Goal: Check status: Check status

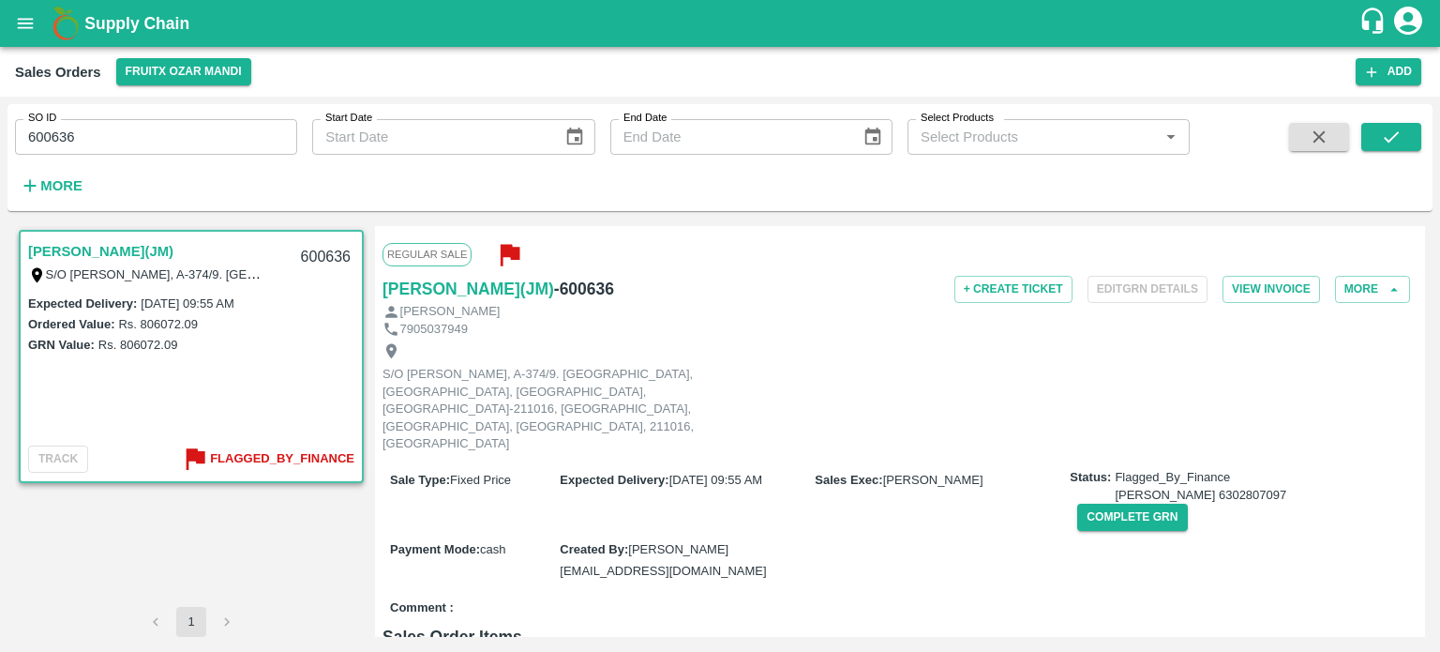
scroll to position [503, 0]
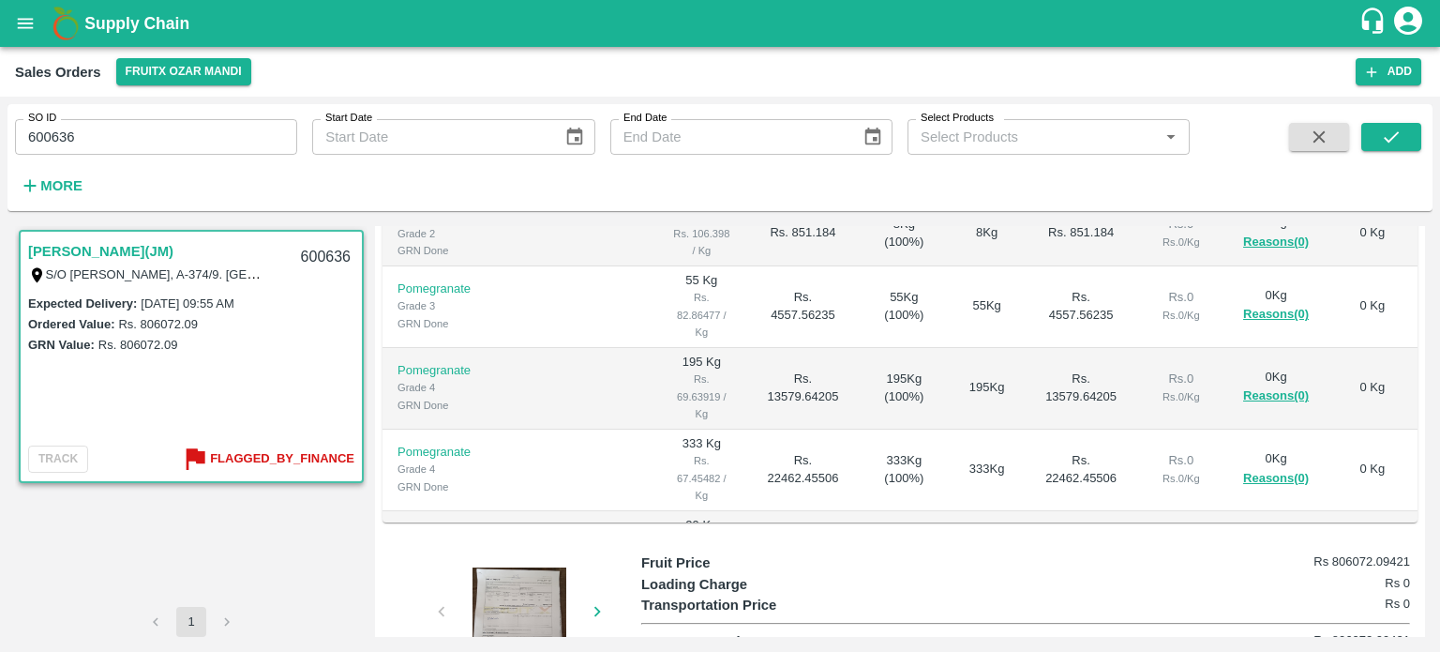
click at [100, 135] on input "600636" at bounding box center [156, 137] width 282 height 36
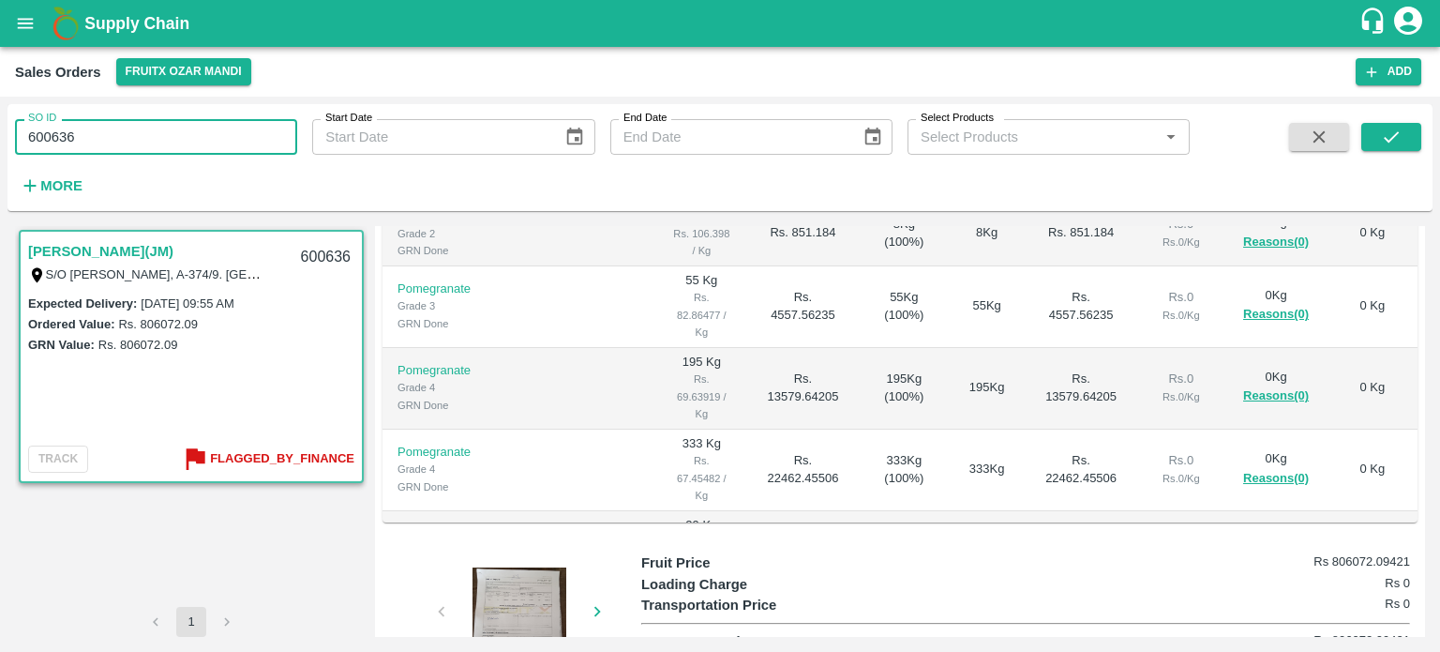
click at [100, 135] on input "600636" at bounding box center [156, 137] width 282 height 36
type input "599308"
click at [1387, 134] on icon "submit" at bounding box center [1391, 137] width 21 height 21
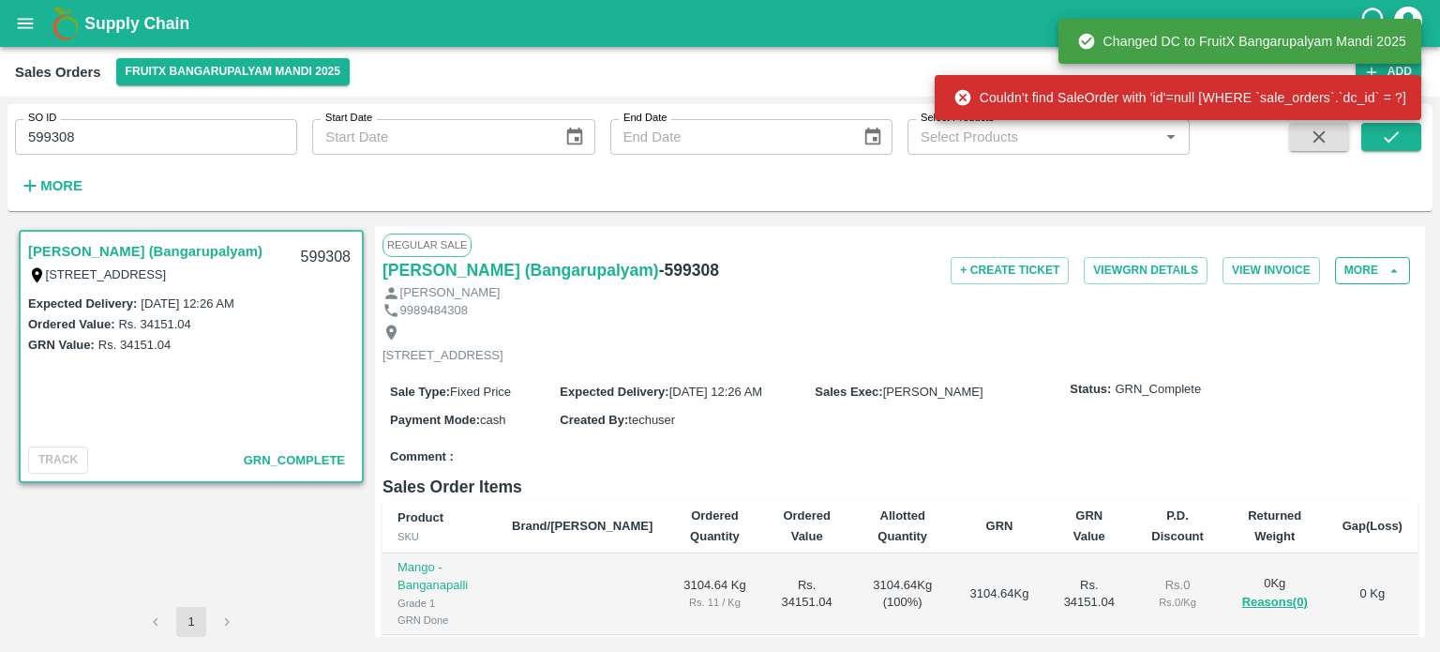
click at [1373, 273] on button "More" at bounding box center [1372, 270] width 75 height 27
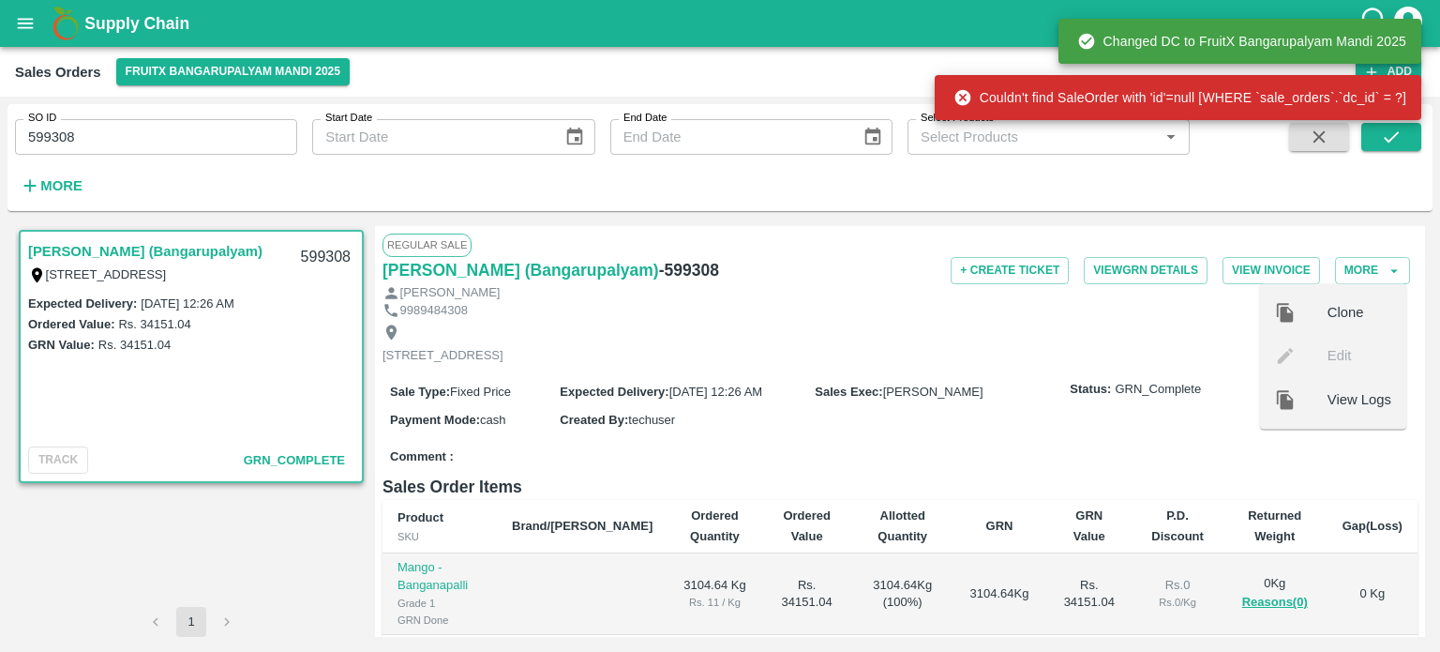
click at [1328, 393] on span "View Logs" at bounding box center [1360, 399] width 64 height 21
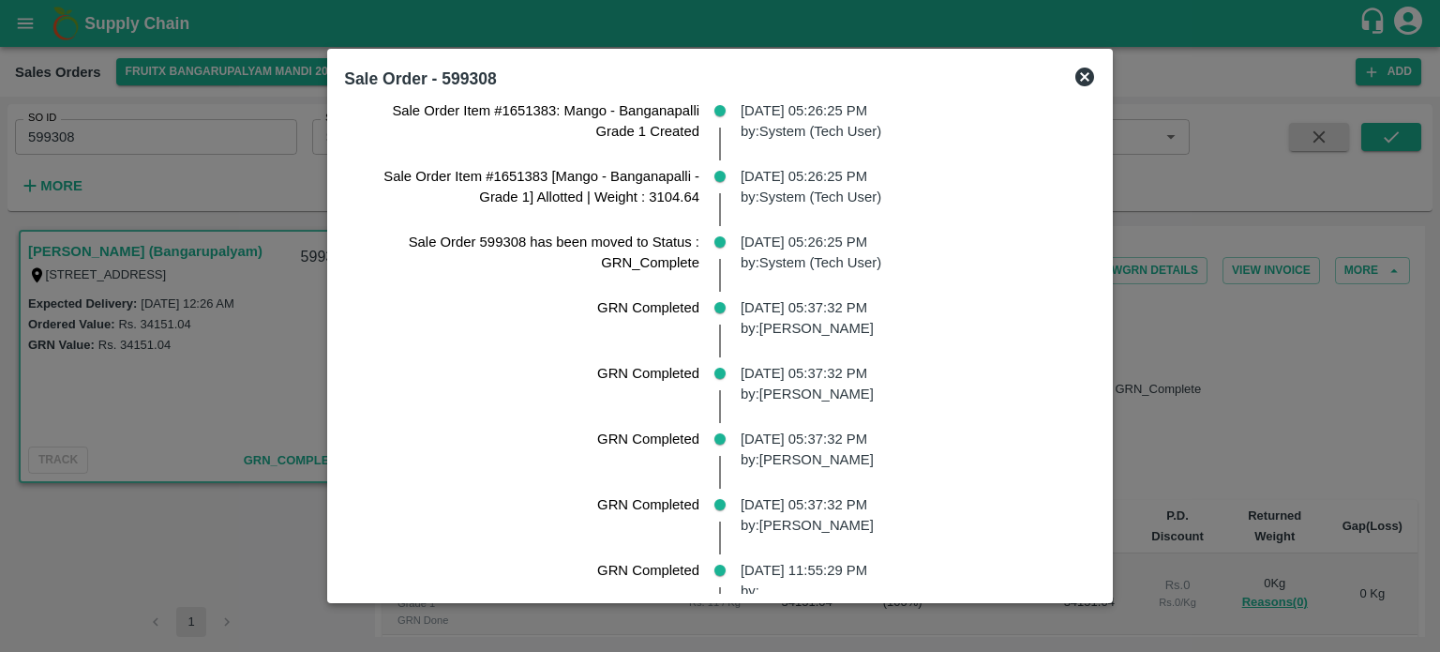
scroll to position [747, 0]
click at [768, 329] on p "[DATE] 05:37:32 PM by: [PERSON_NAME]" at bounding box center [911, 320] width 340 height 42
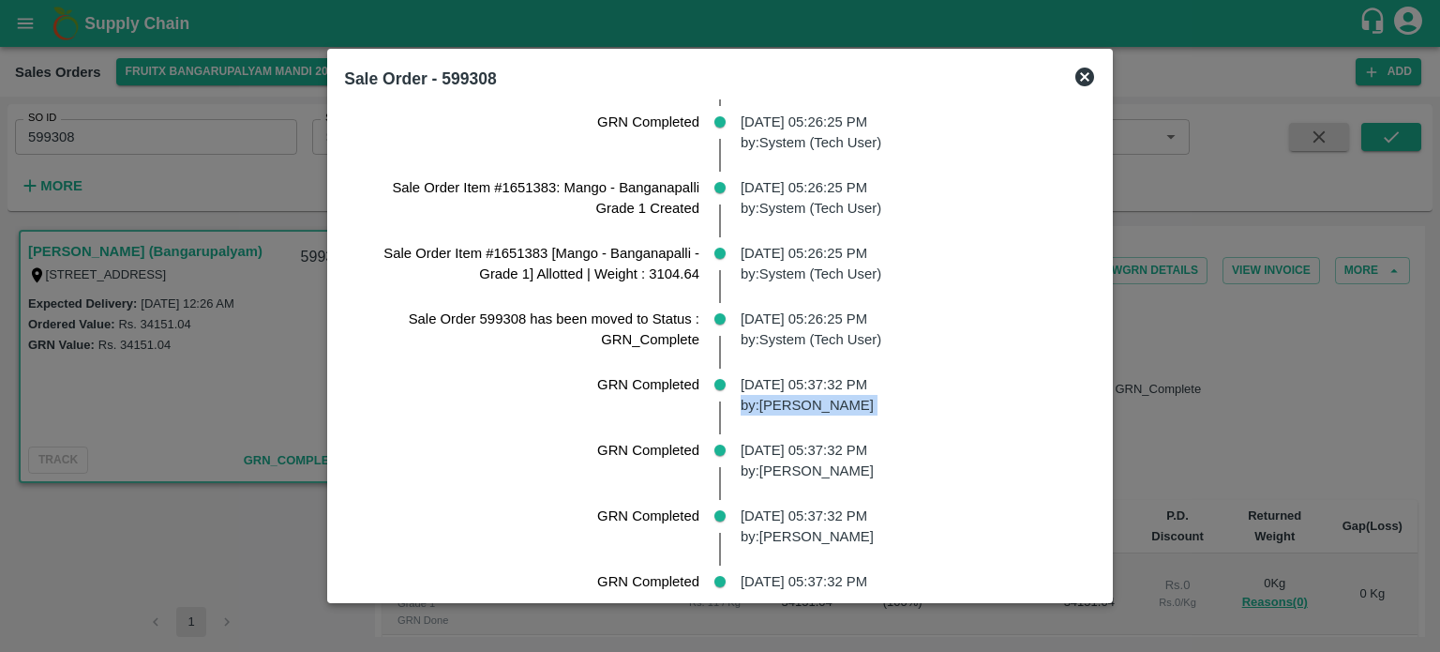
scroll to position [668, 0]
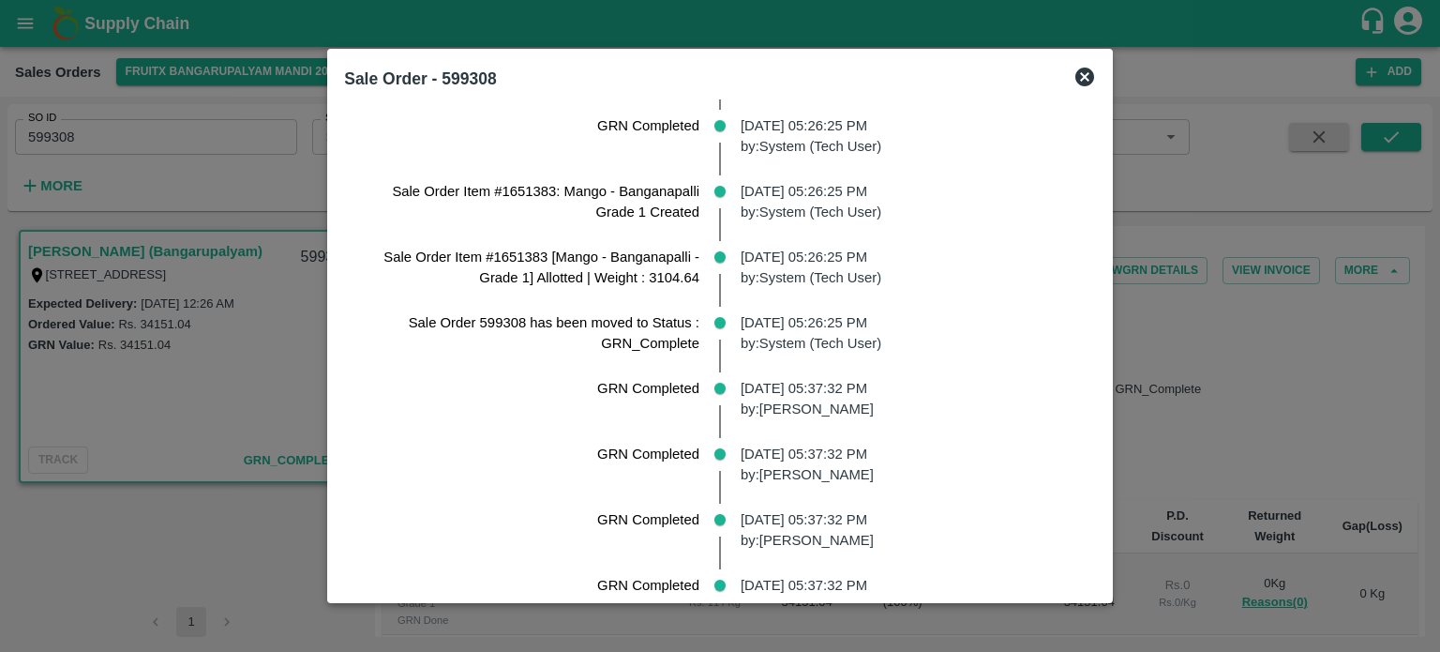
click at [492, 318] on p "Sale Order 599308 has been moved to Status : GRN_Complete" at bounding box center [529, 333] width 340 height 42
copy p "599308"
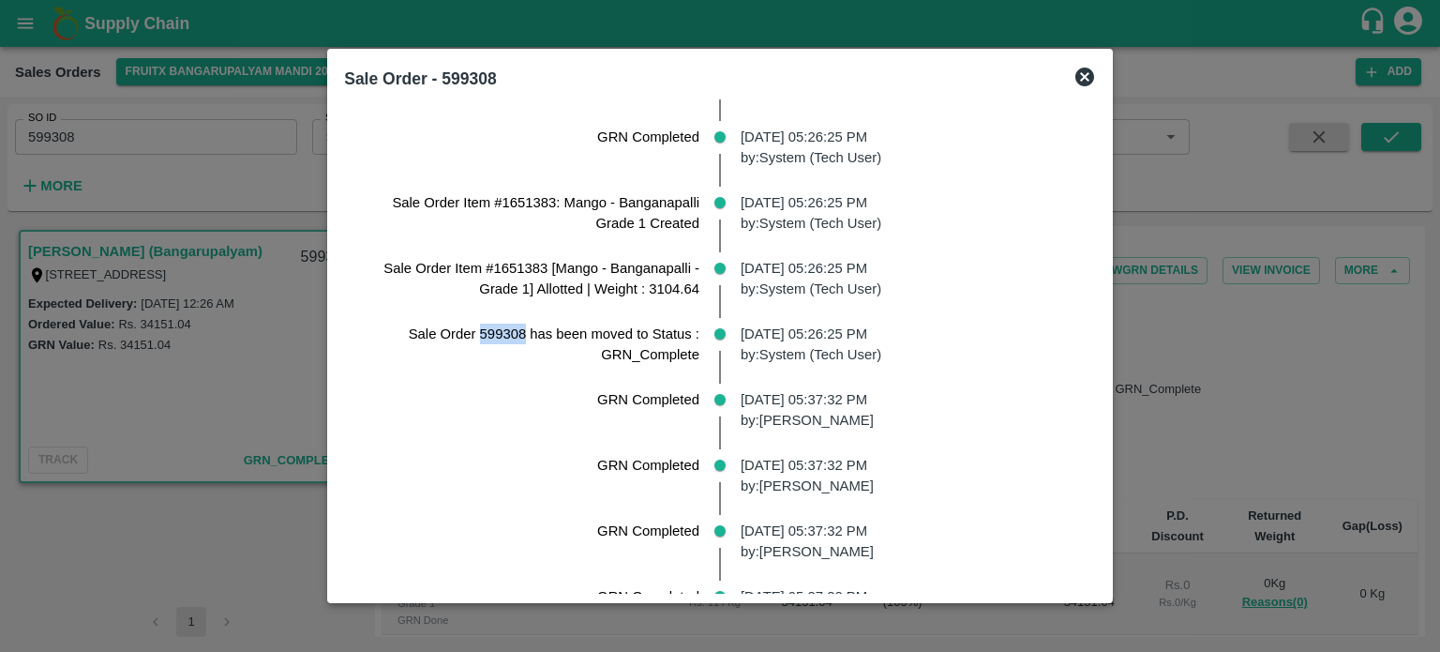
scroll to position [656, 0]
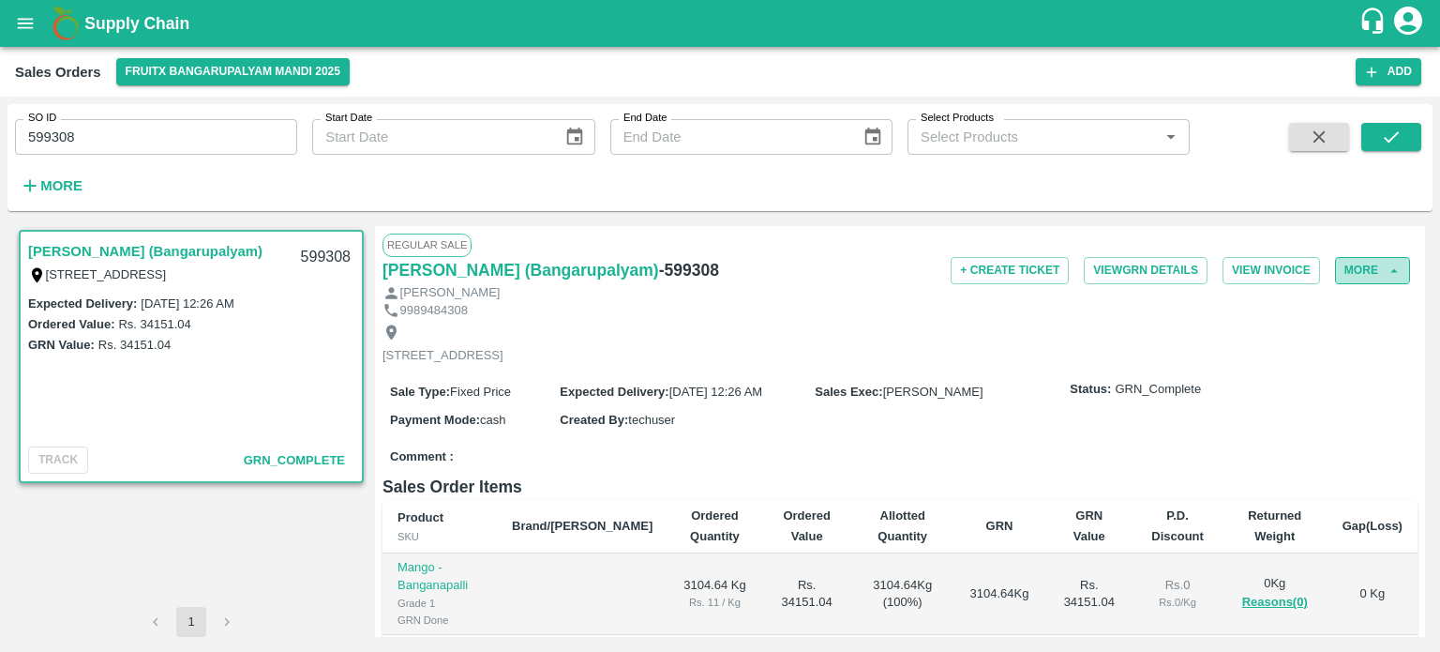
click at [1350, 269] on button "More" at bounding box center [1372, 270] width 75 height 27
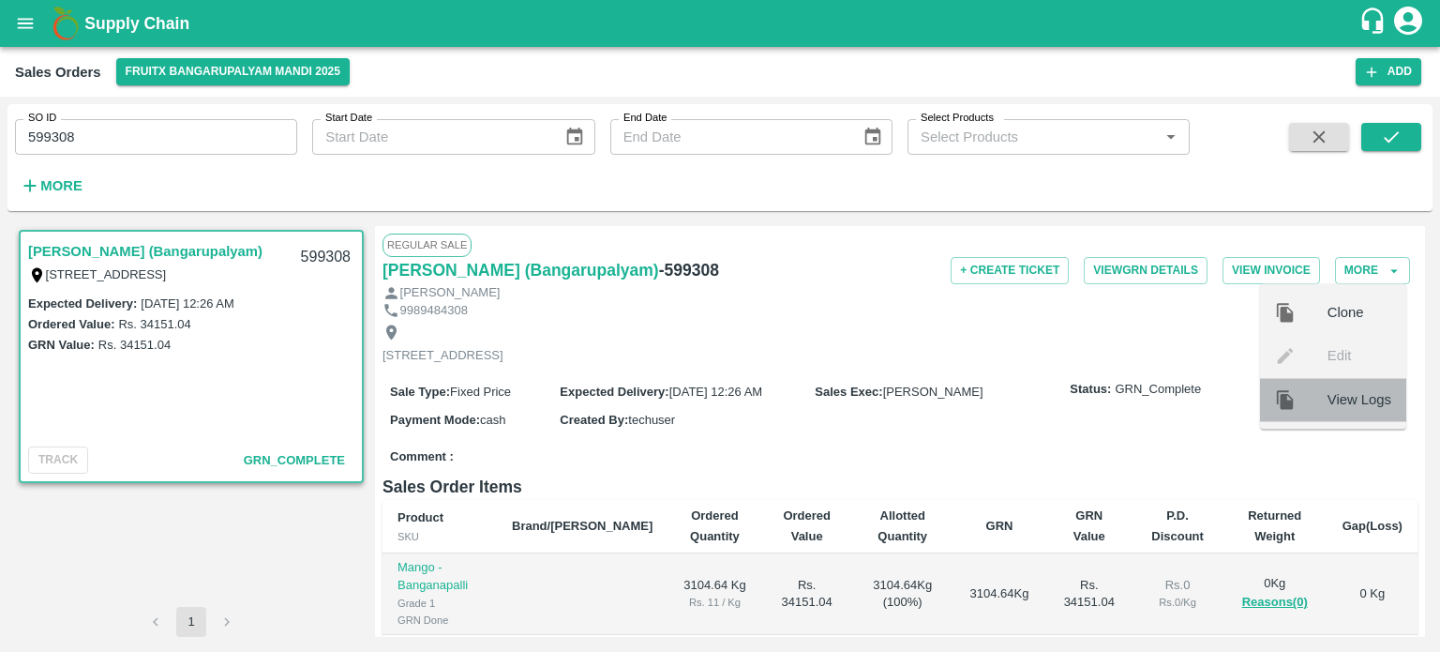
click at [1335, 393] on span "View Logs" at bounding box center [1360, 399] width 64 height 21
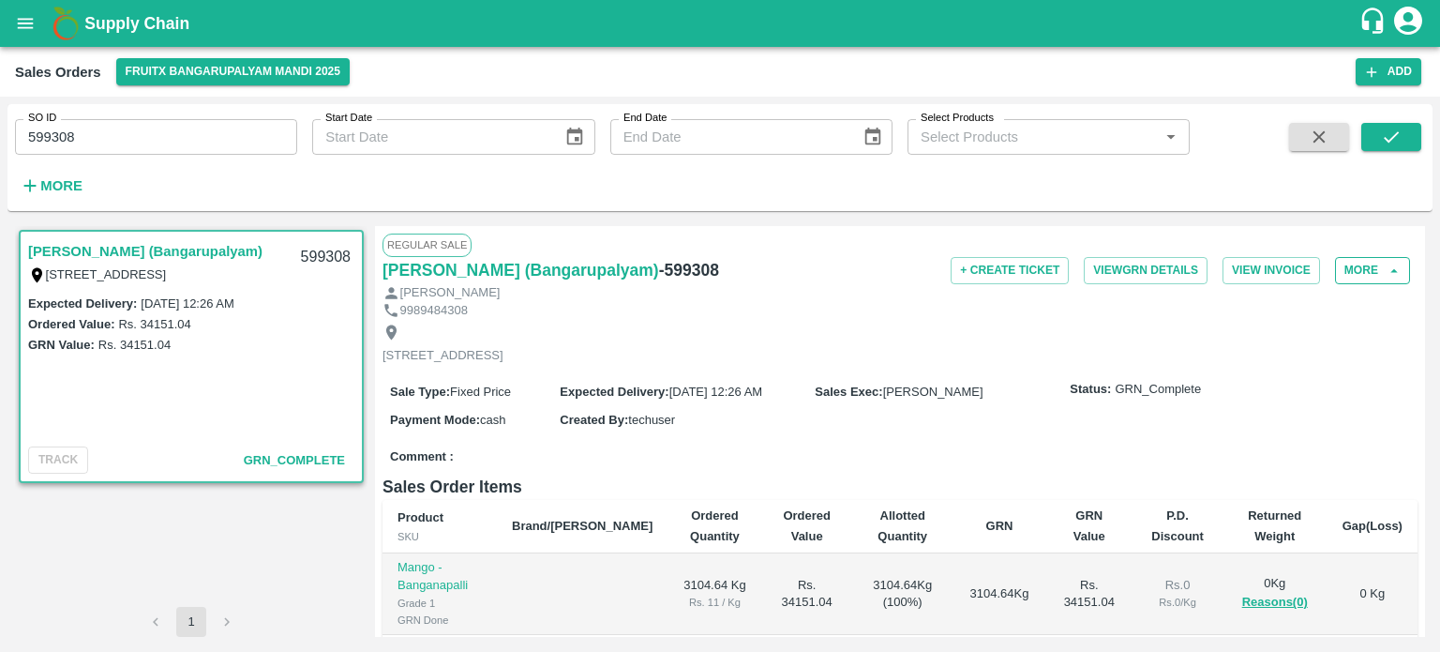
click at [1373, 264] on button "More" at bounding box center [1372, 270] width 75 height 27
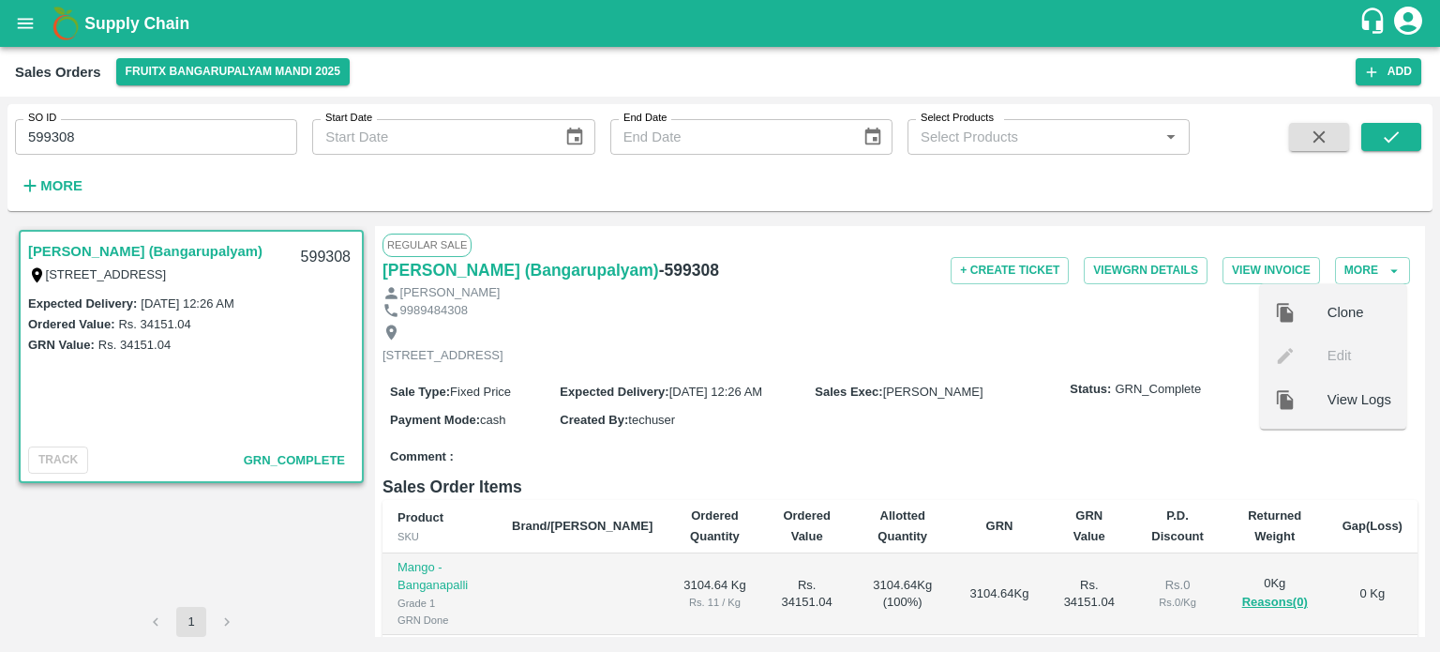
click at [1308, 403] on div at bounding box center [1301, 399] width 53 height 21
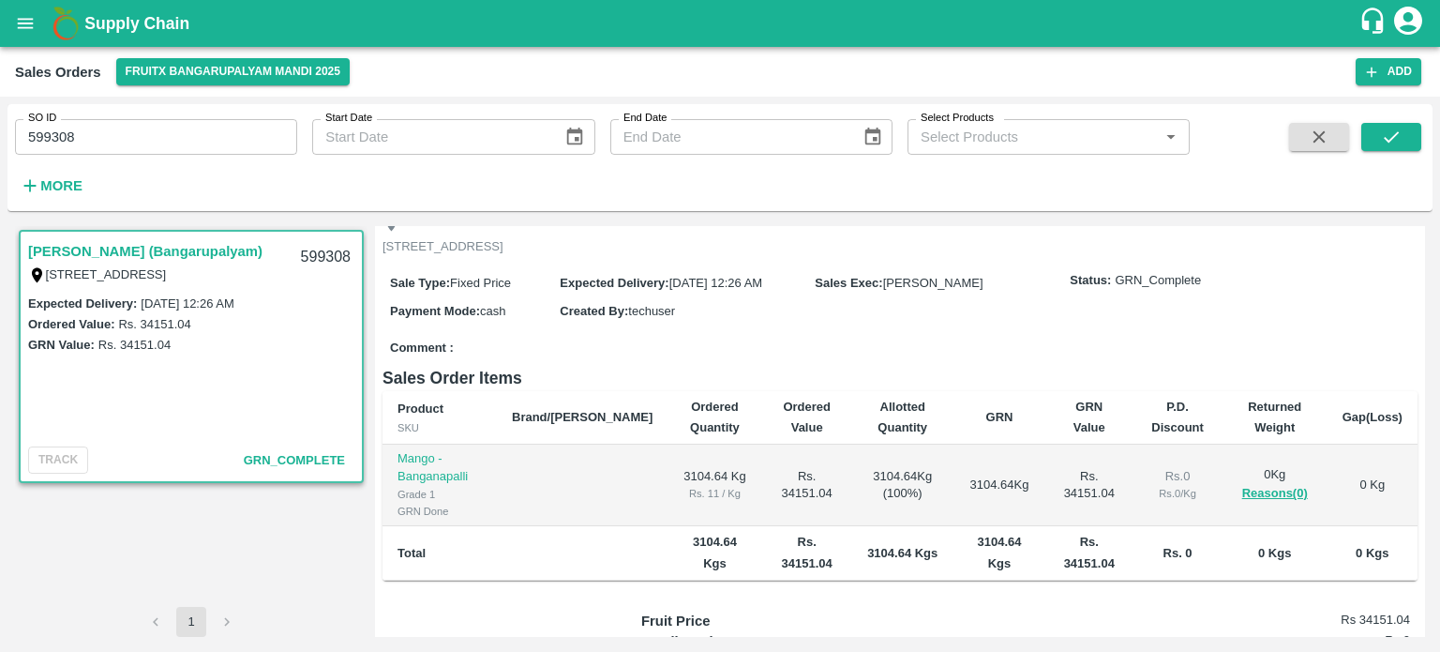
scroll to position [0, 0]
